Goal: Communication & Community: Participate in discussion

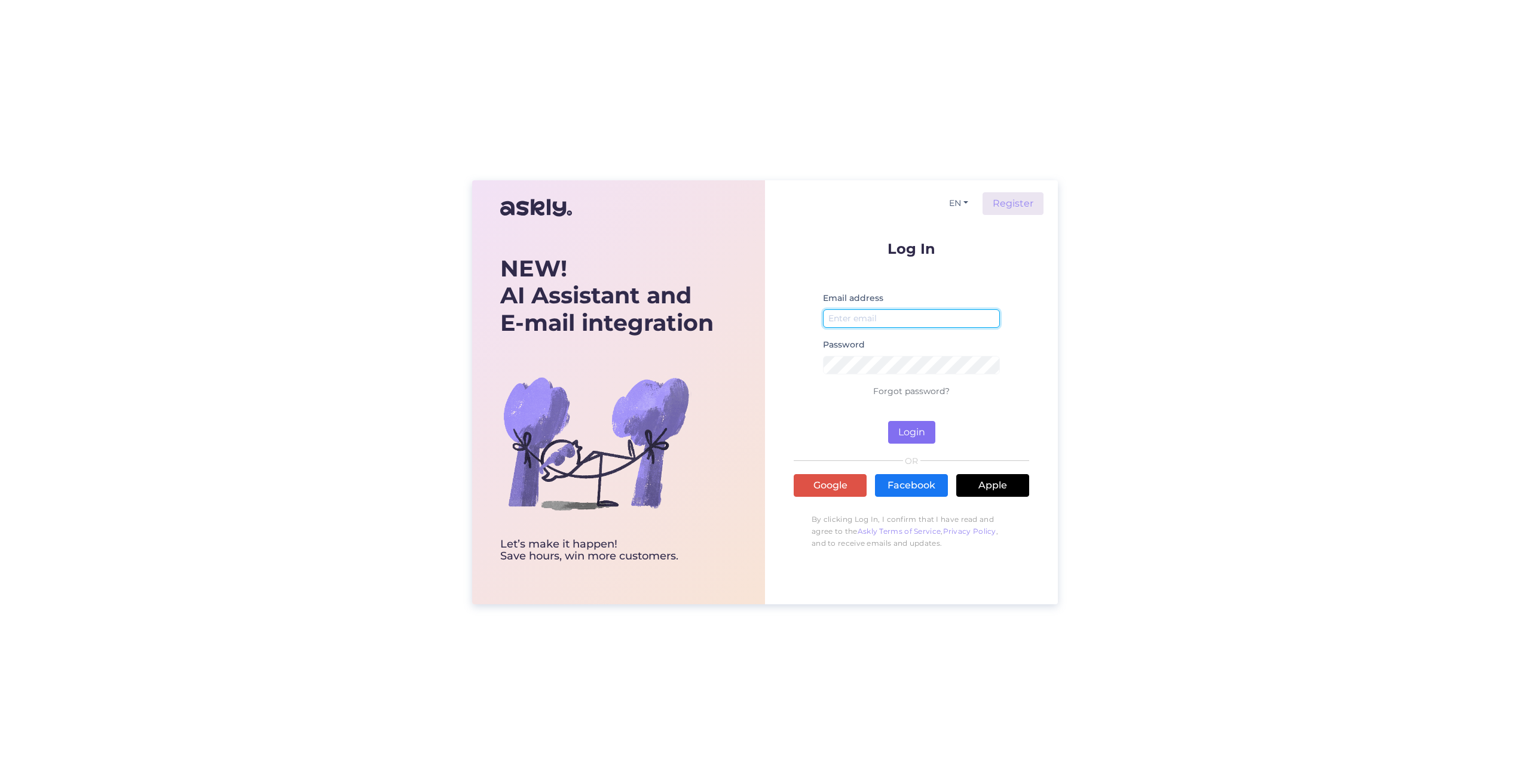
type input "[EMAIL_ADDRESS][DOMAIN_NAME]"
click at [898, 438] on button "Login" at bounding box center [912, 432] width 47 height 23
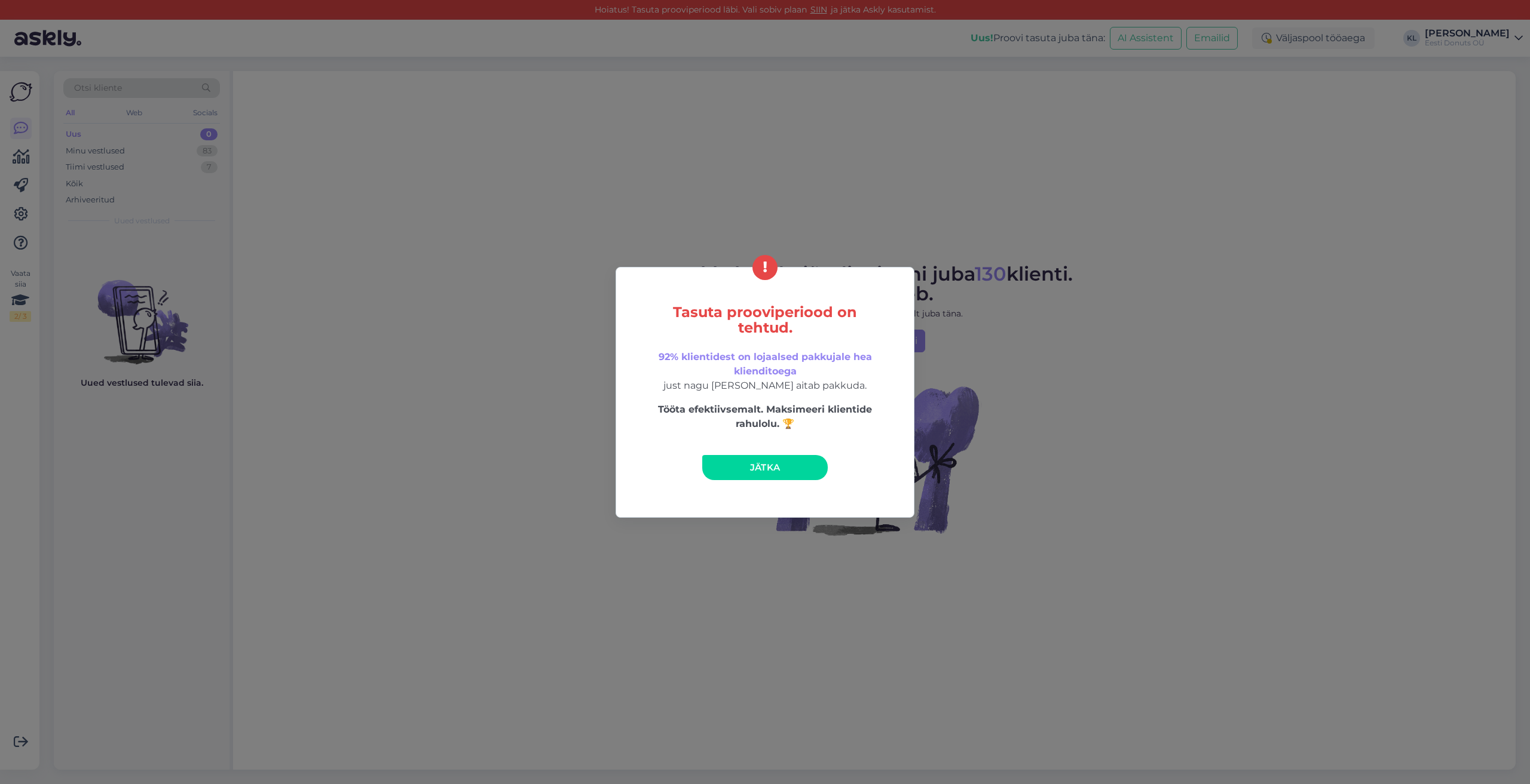
click at [775, 463] on span "Jätka" at bounding box center [765, 468] width 31 height 12
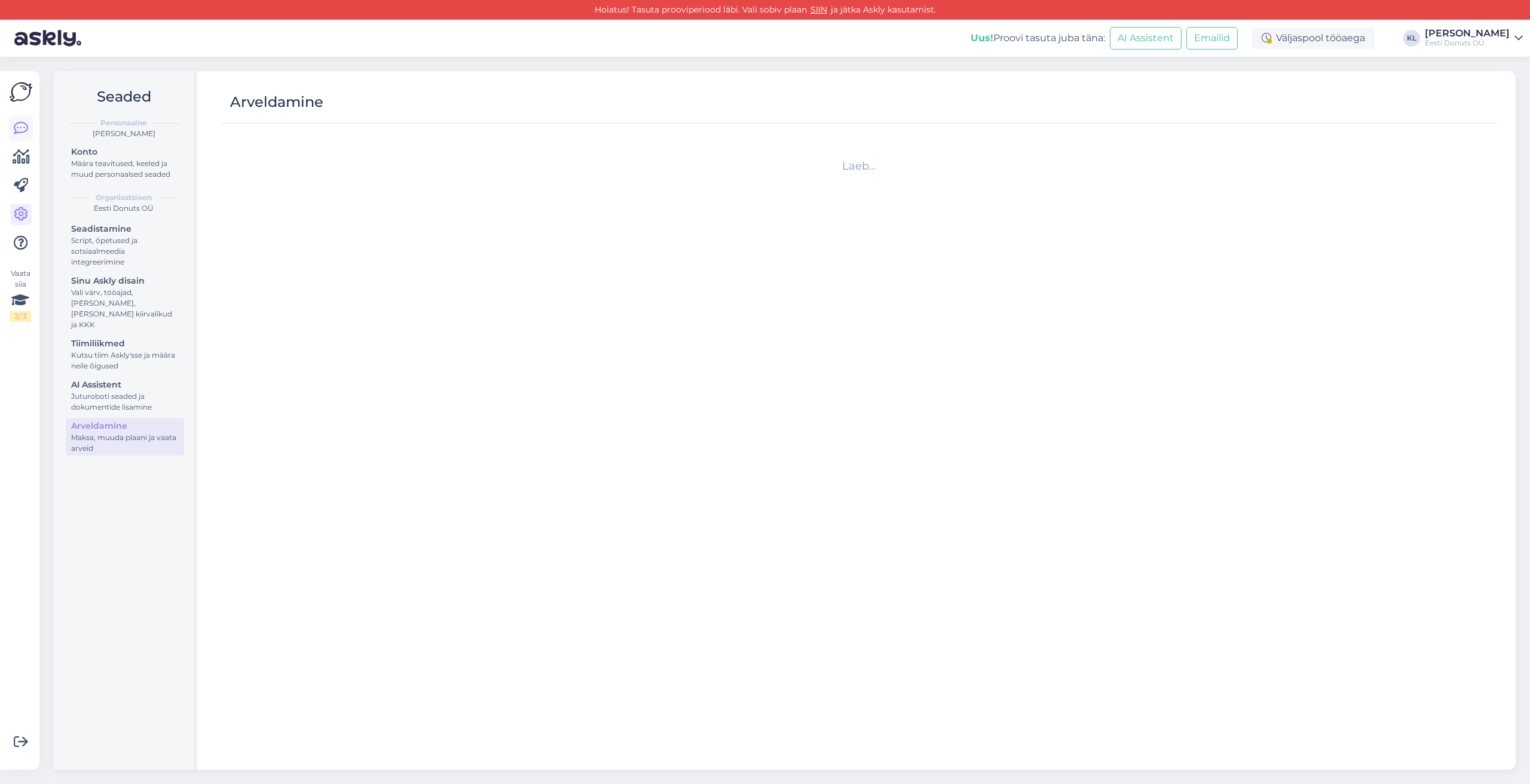
click at [21, 132] on icon at bounding box center [21, 128] width 14 height 14
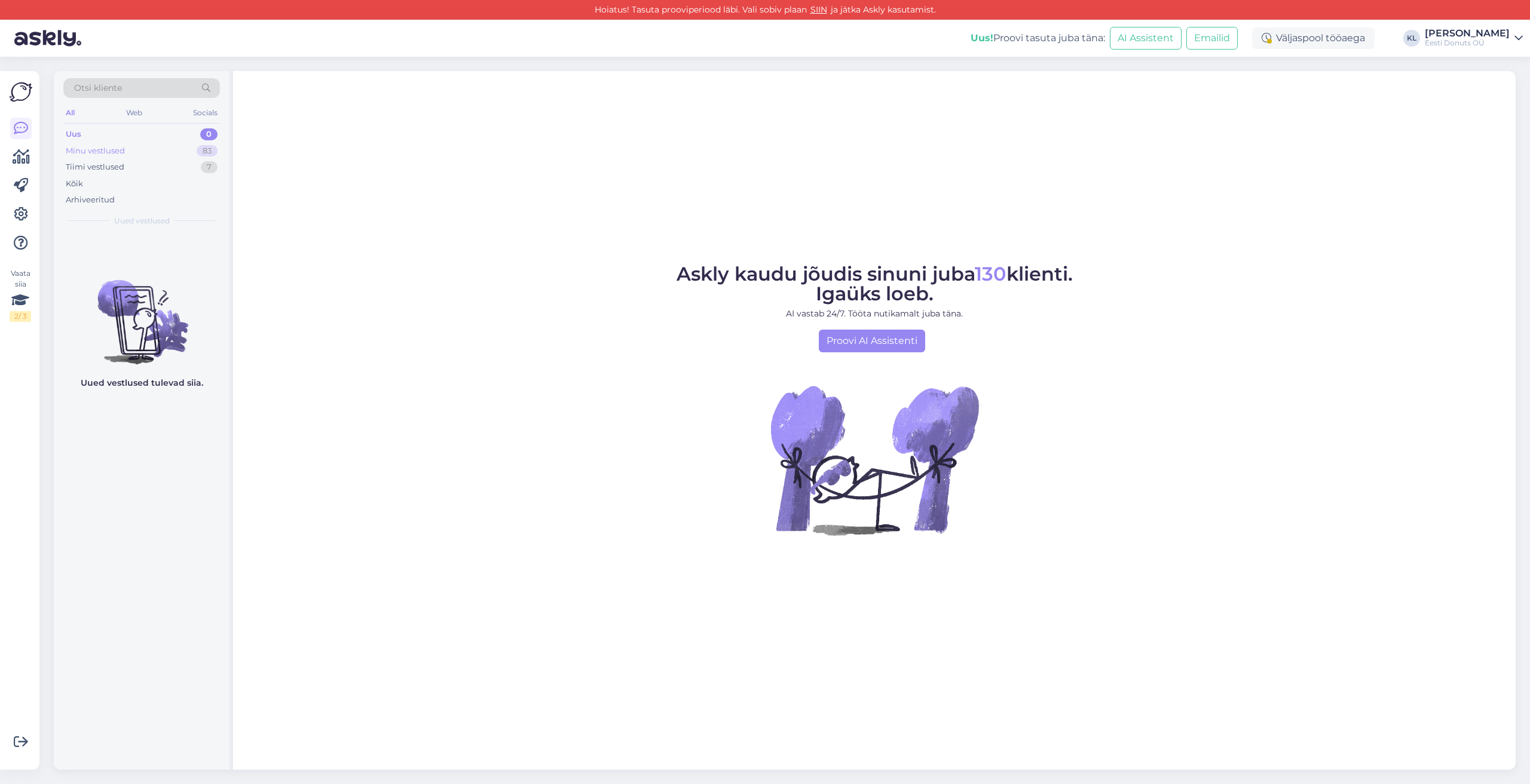
click at [115, 153] on div "Minu vestlused" at bounding box center [95, 151] width 59 height 12
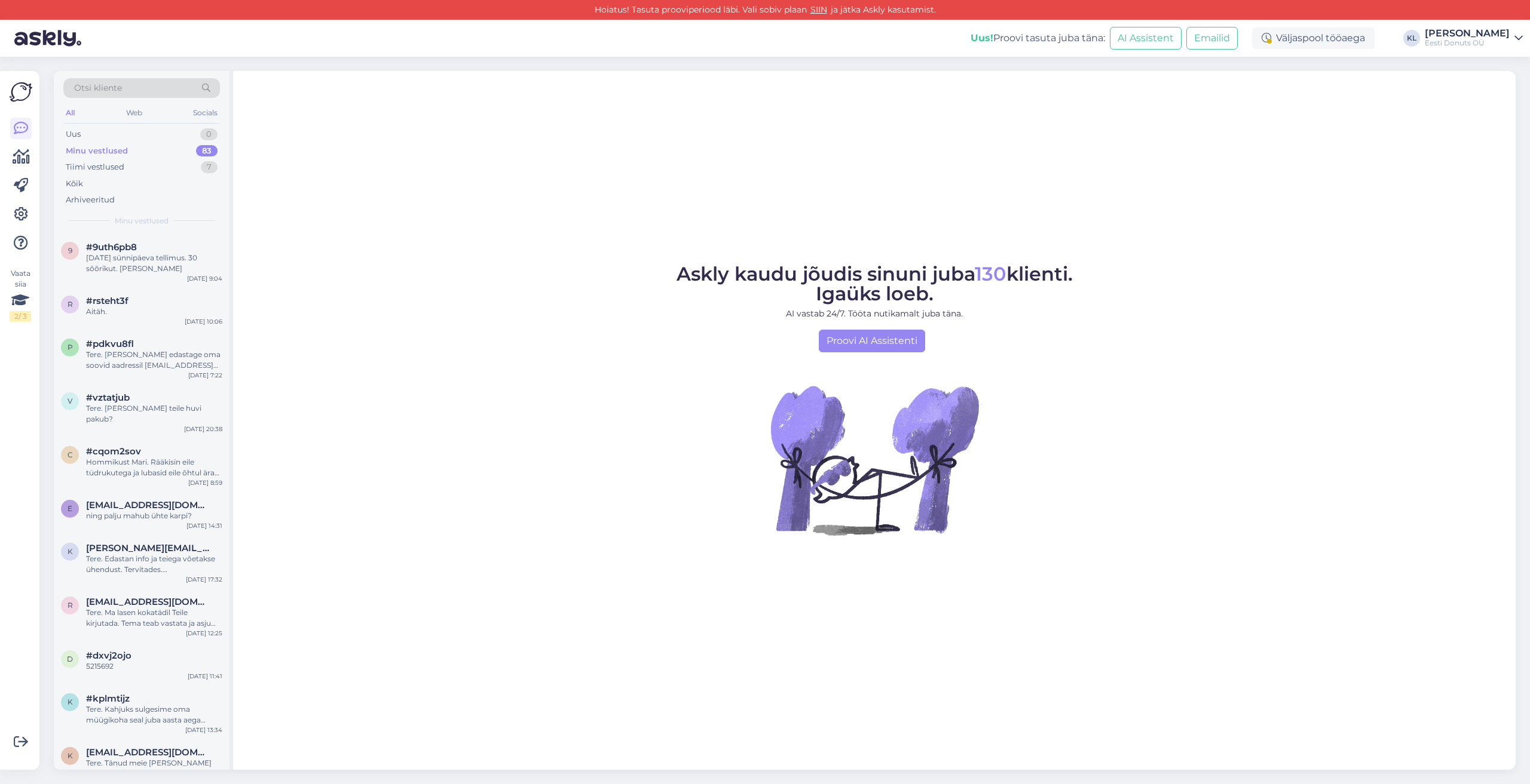
click at [1468, 34] on div "[PERSON_NAME]" at bounding box center [1468, 33] width 85 height 10
click at [1490, 92] on button "Ava" at bounding box center [1499, 92] width 26 height 18
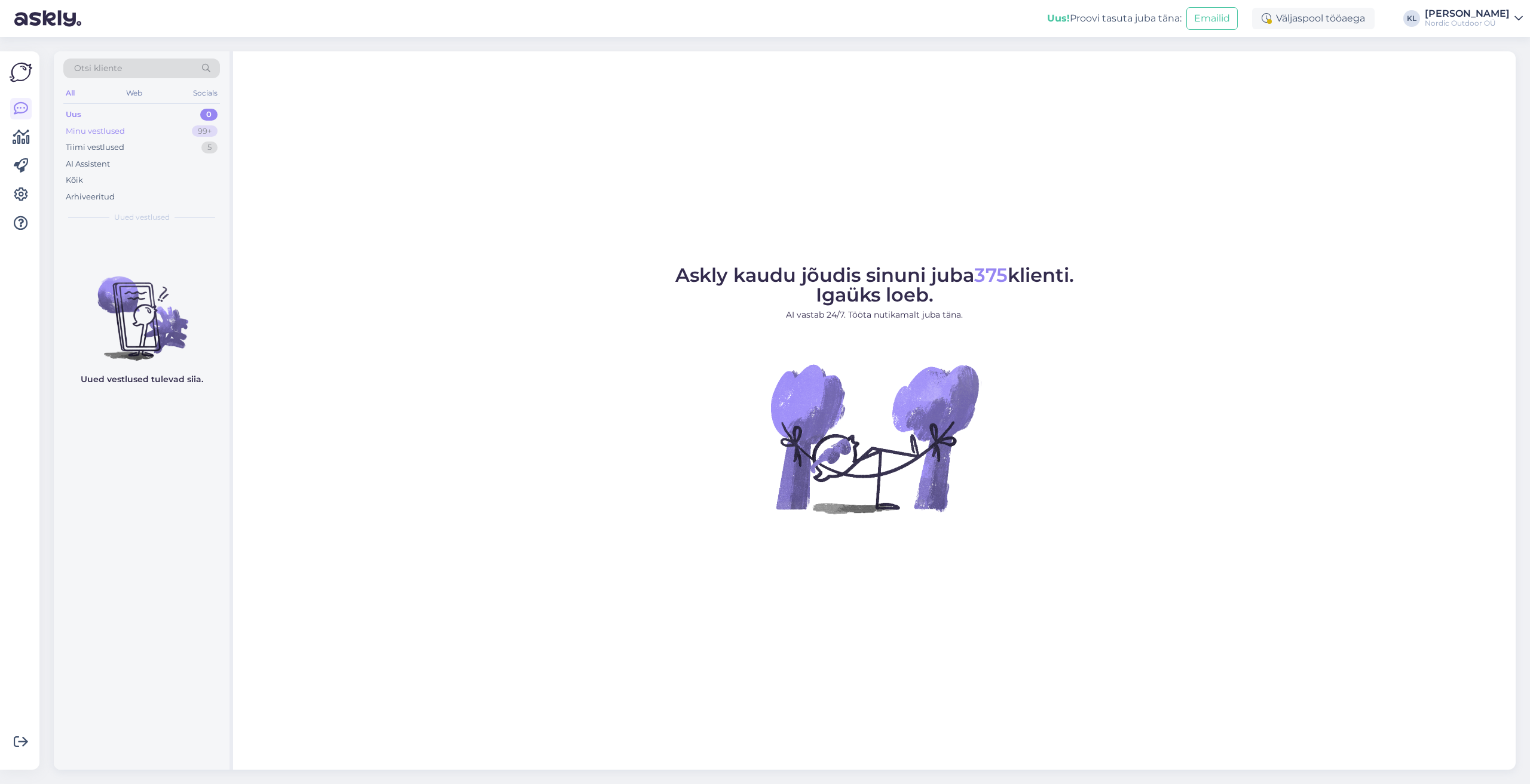
click at [96, 128] on div "Minu vestlused" at bounding box center [95, 131] width 59 height 12
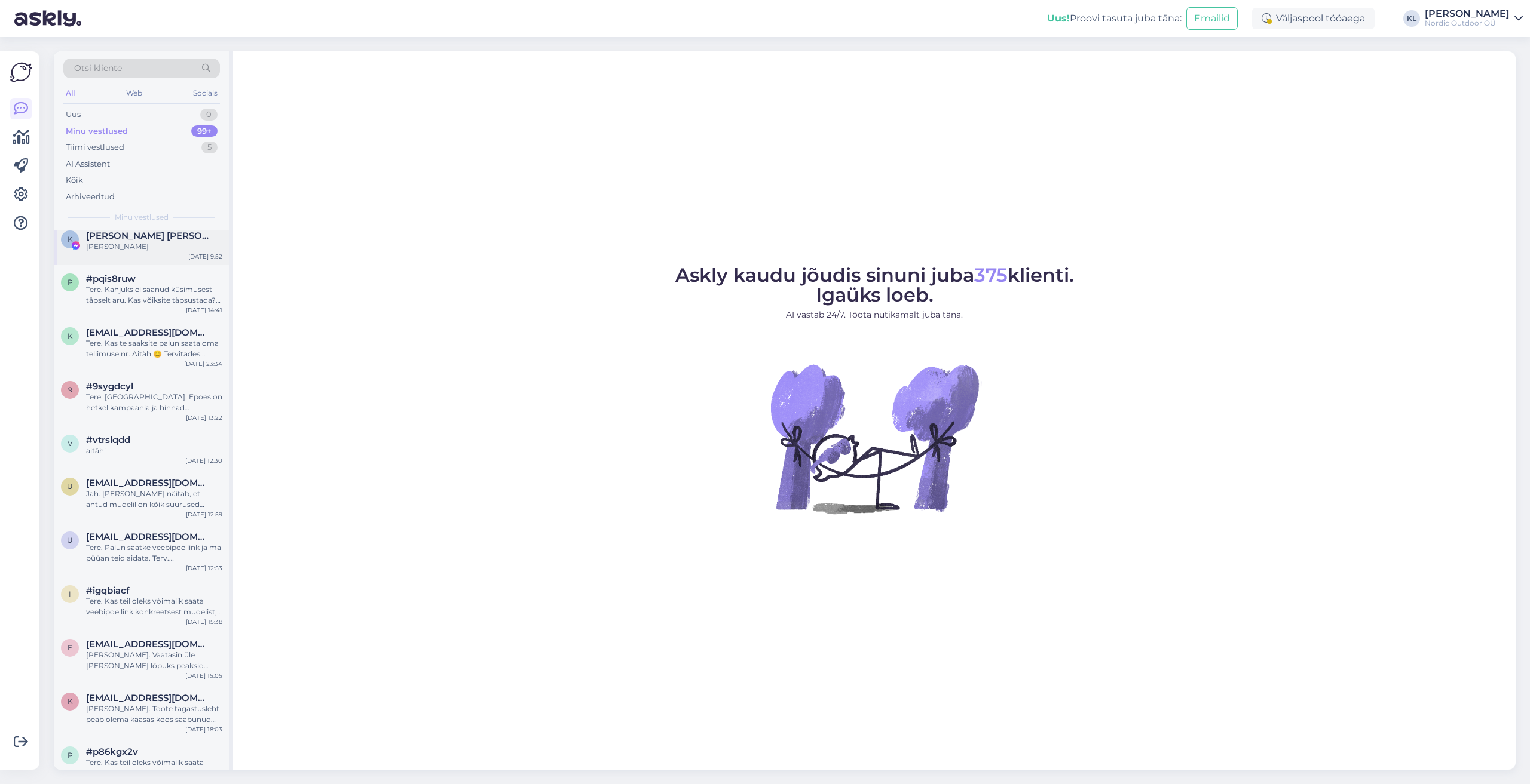
scroll to position [179, 0]
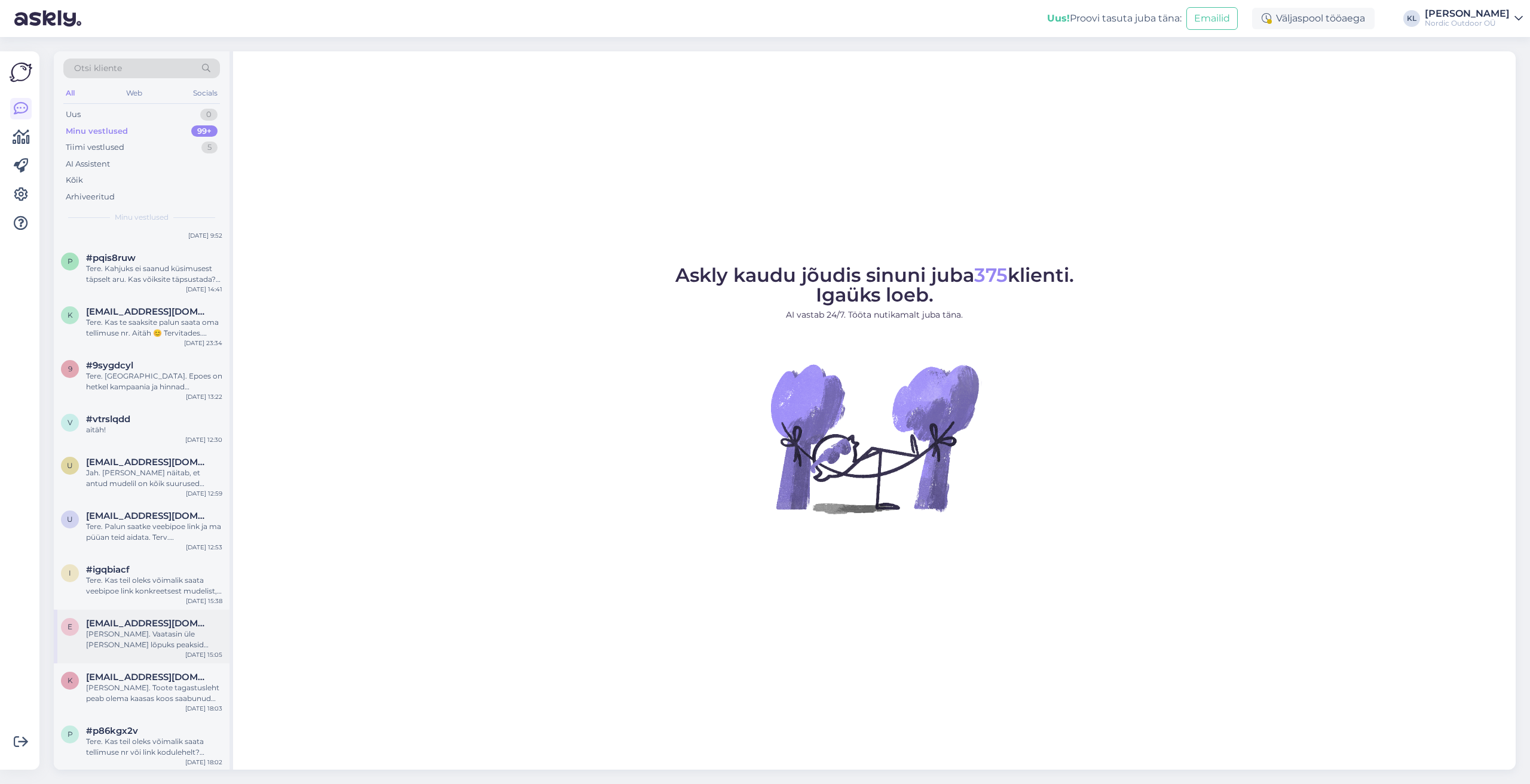
click at [122, 632] on div "[PERSON_NAME]. Vaatasin üle [PERSON_NAME] lõpuks peaksid tulema mustad w10 aga …" at bounding box center [154, 640] width 137 height 22
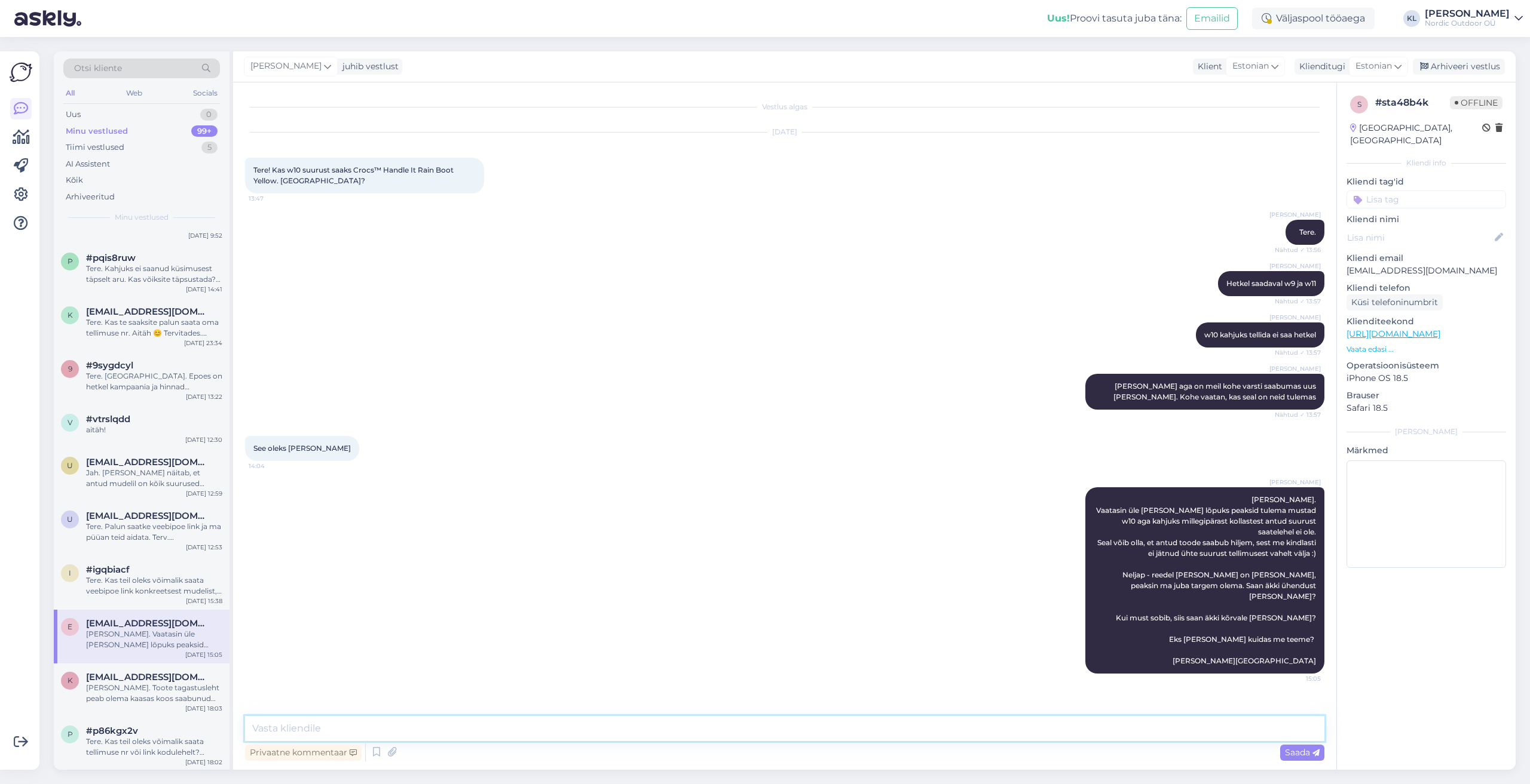
click at [347, 732] on textarea at bounding box center [784, 729] width 1079 height 25
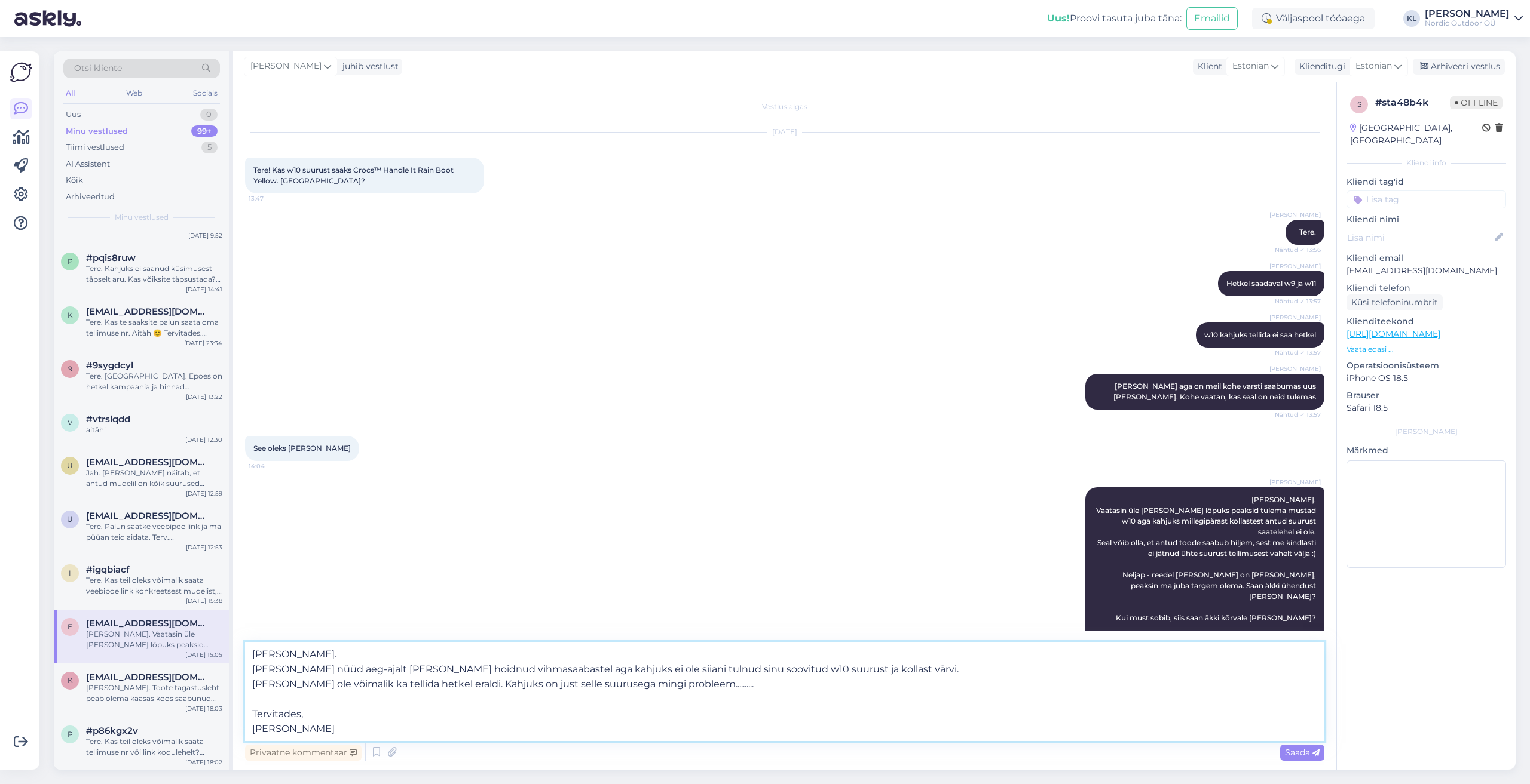
type textarea "[PERSON_NAME]. [PERSON_NAME] nüüd aeg-ajalt [PERSON_NAME] hoidnud vihmasaabaste…"
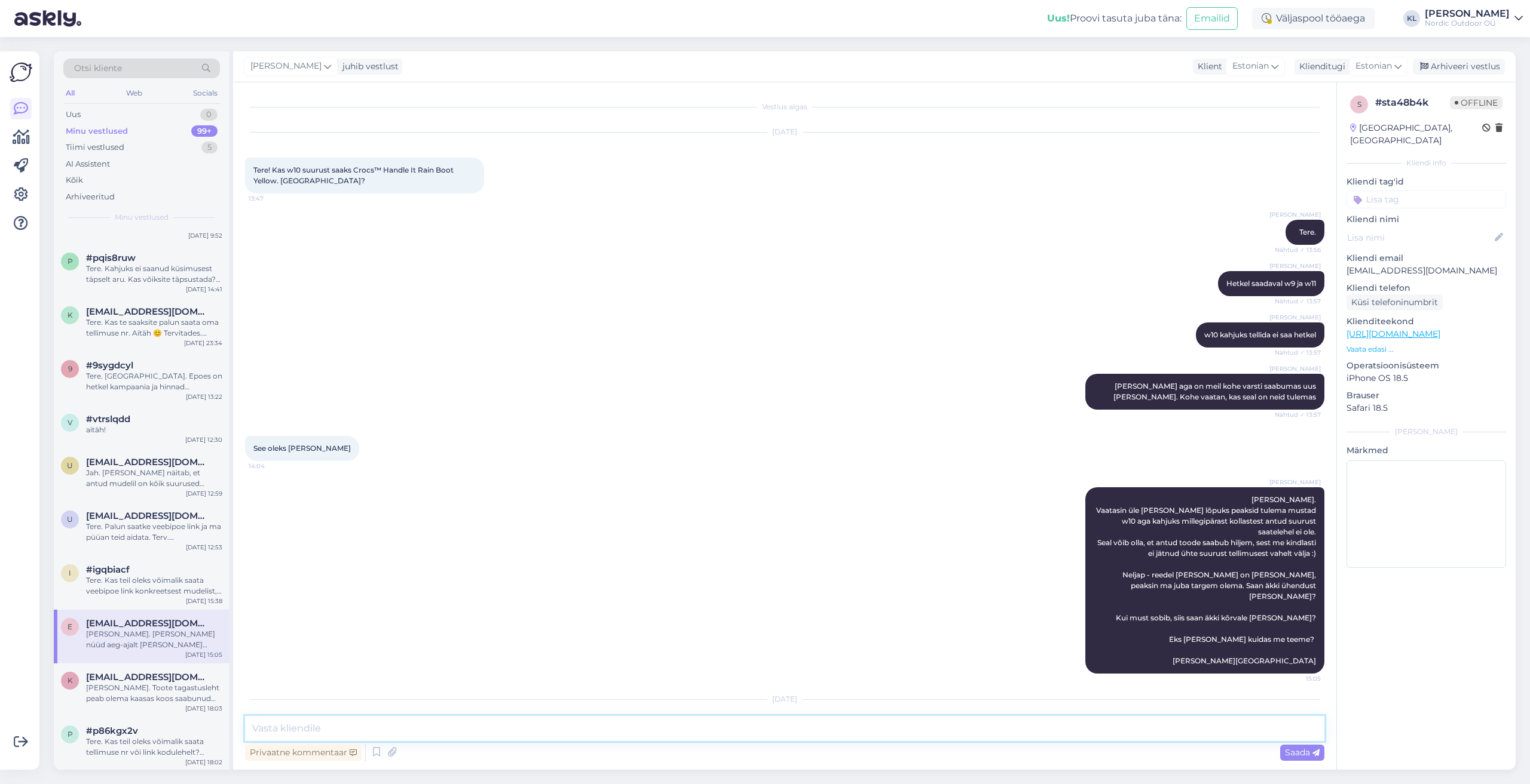
scroll to position [144, 0]
